Goal: Transaction & Acquisition: Subscribe to service/newsletter

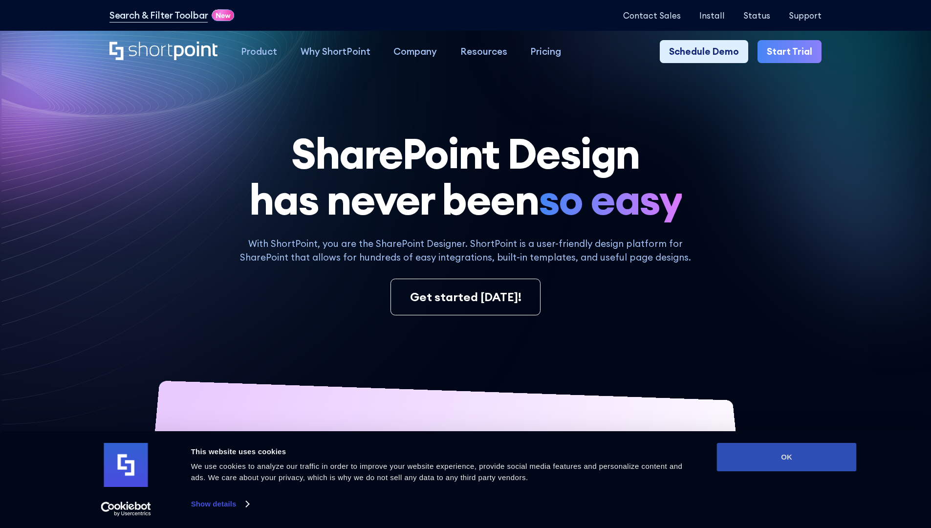
click at [786, 457] on button "OK" at bounding box center [787, 457] width 140 height 28
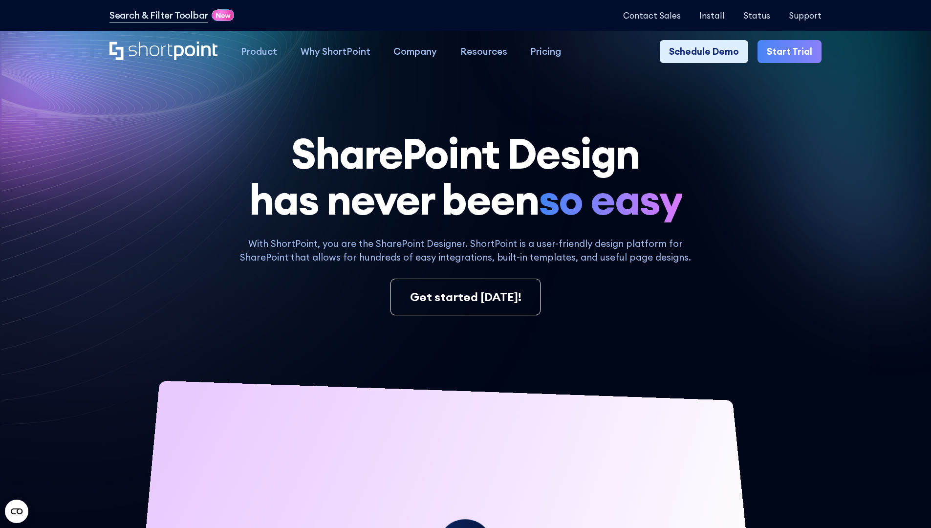
click at [793, 52] on link "Start Trial" at bounding box center [789, 51] width 64 height 23
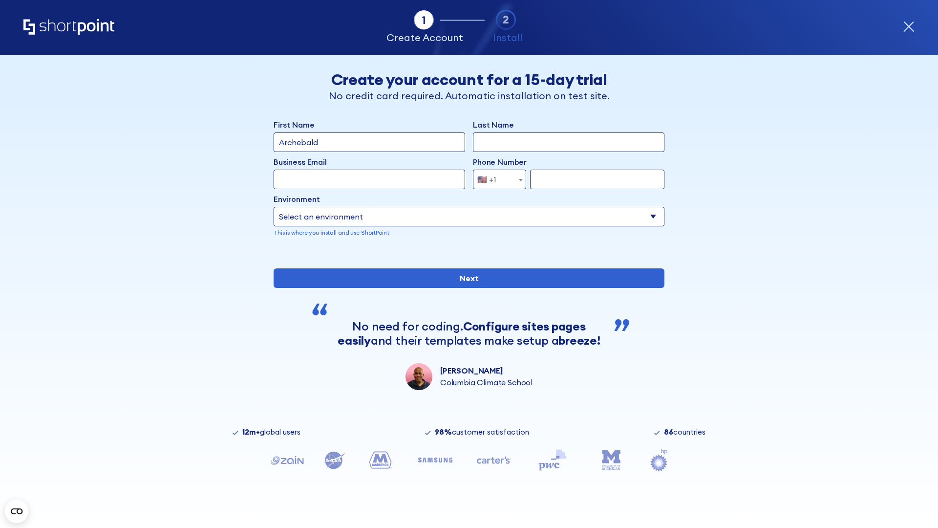
type input "Archebald"
type input "Berkuskv"
type input "2125556789"
select select "Microsoft 365"
type input "2125556789"
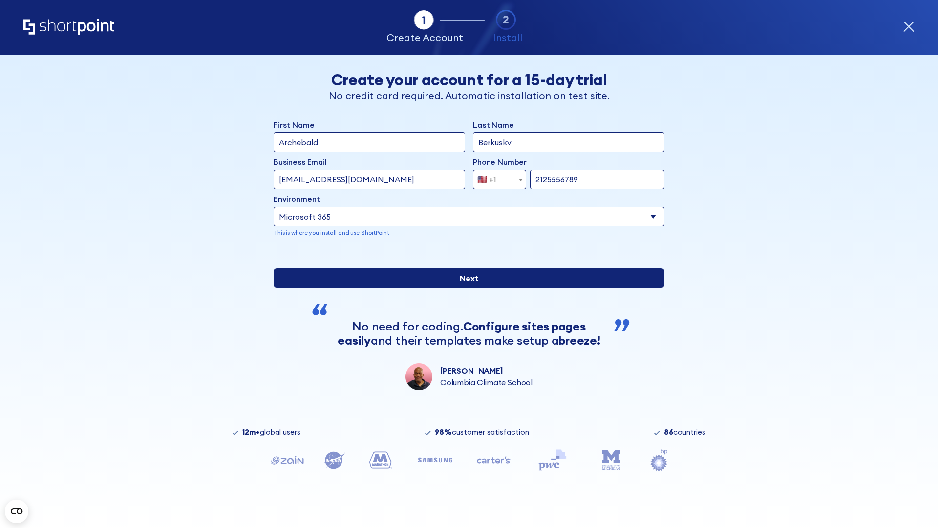
scroll to position [2, 0]
click at [465, 288] on input "Next" at bounding box center [469, 278] width 391 height 20
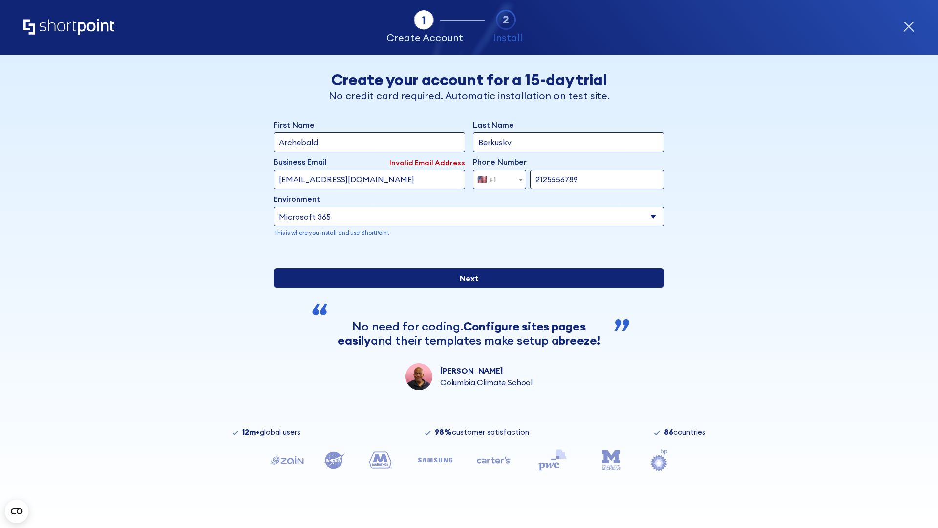
click at [465, 288] on input "Next" at bounding box center [469, 278] width 391 height 20
type input "[EMAIL_ADDRESS][DOMAIN_NAME]"
click at [465, 288] on input "Next" at bounding box center [469, 278] width 391 height 20
